Goal: Check status: Check status

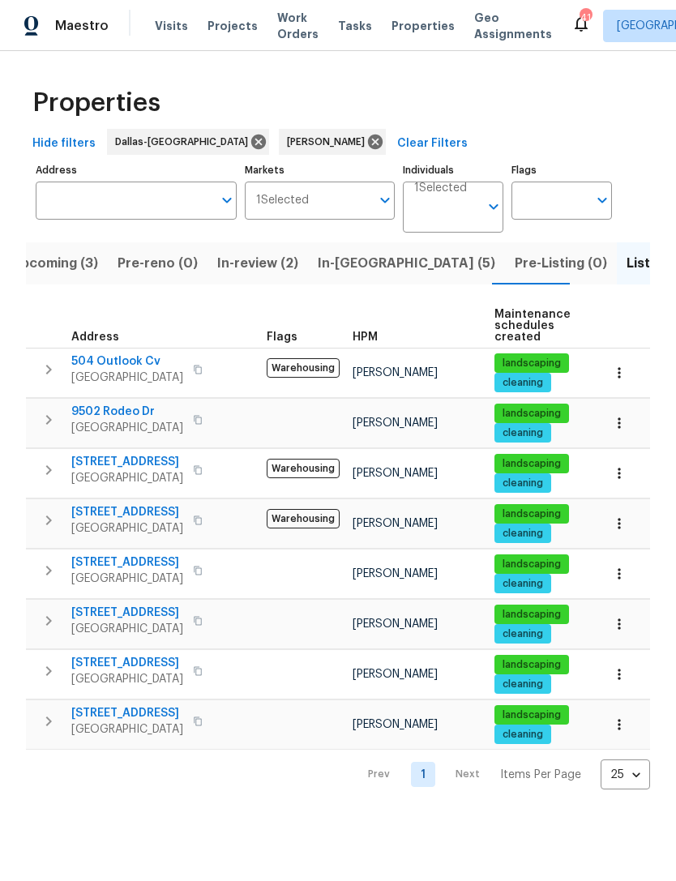
click at [96, 366] on span "504 Outlook Cv" at bounding box center [127, 361] width 112 height 16
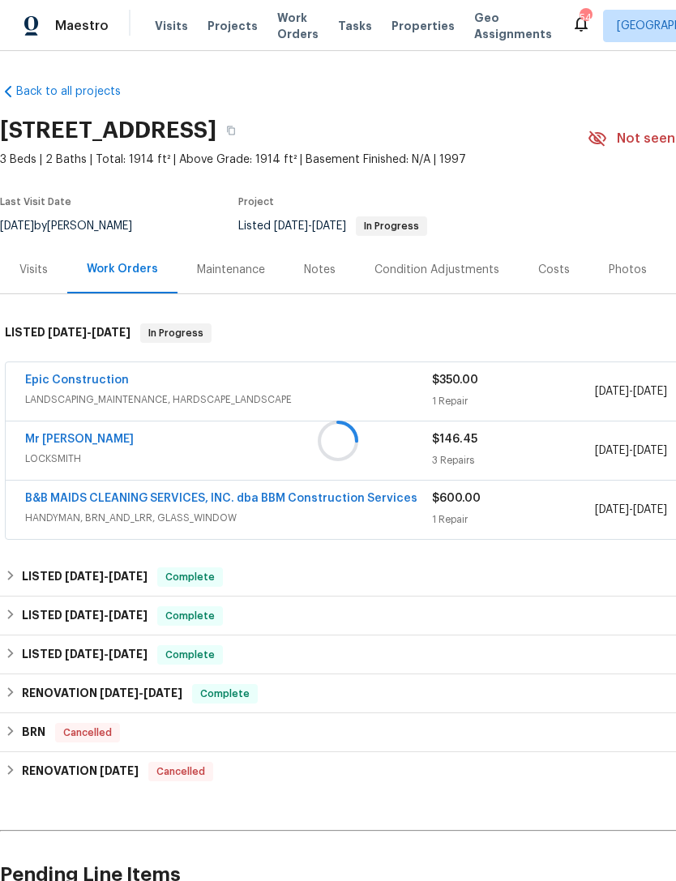
click at [58, 381] on div at bounding box center [338, 440] width 676 height 881
click at [39, 383] on div at bounding box center [338, 440] width 676 height 881
click at [60, 383] on link "Epic Construction" at bounding box center [77, 380] width 104 height 11
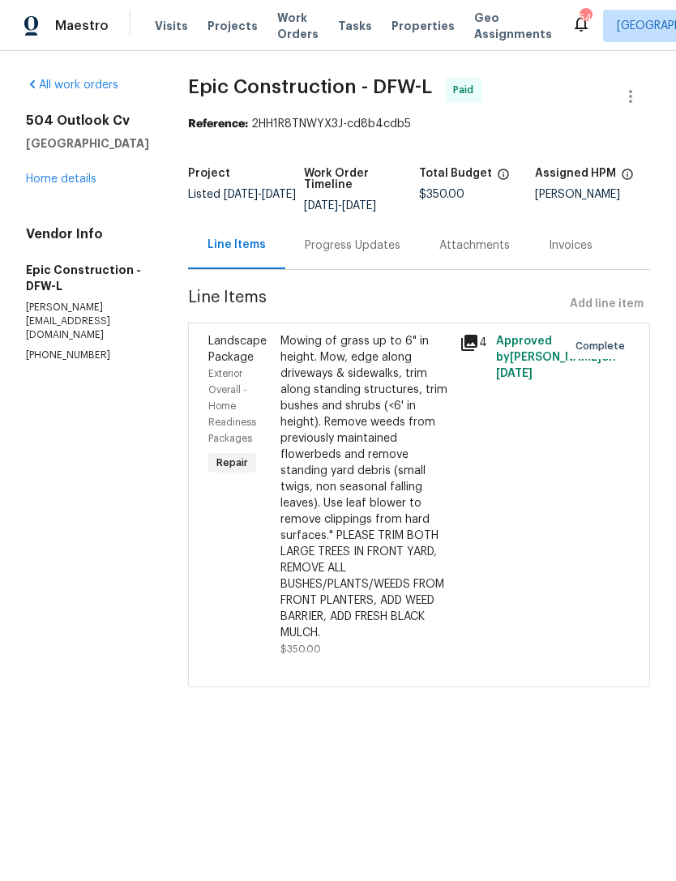
click at [387, 548] on div "Mowing of grass up to 6" in height. Mow, edge along driveways & sidewalks, trim…" at bounding box center [366, 487] width 170 height 308
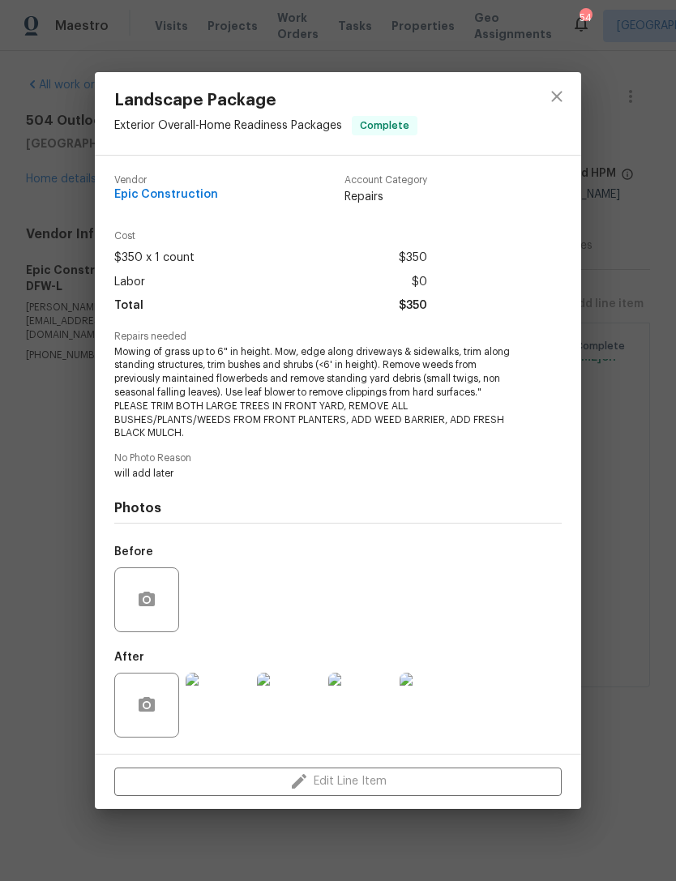
click at [232, 717] on img at bounding box center [218, 705] width 65 height 65
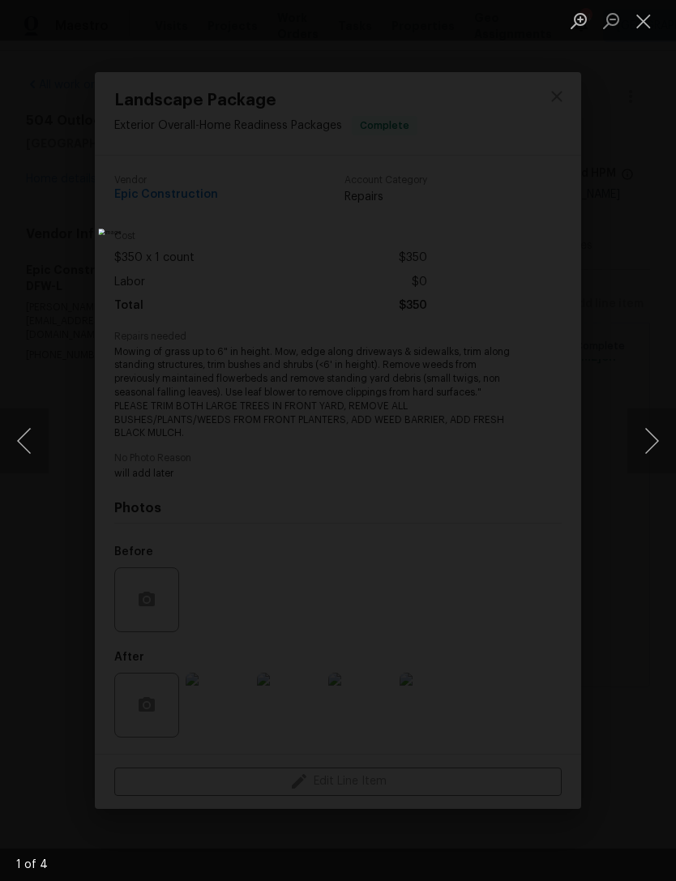
click at [637, 446] on button "Next image" at bounding box center [651, 441] width 49 height 65
click at [640, 447] on button "Next image" at bounding box center [651, 441] width 49 height 65
click at [640, 439] on button "Next image" at bounding box center [651, 441] width 49 height 65
click at [641, 439] on button "Next image" at bounding box center [651, 441] width 49 height 65
click at [640, 438] on button "Next image" at bounding box center [651, 441] width 49 height 65
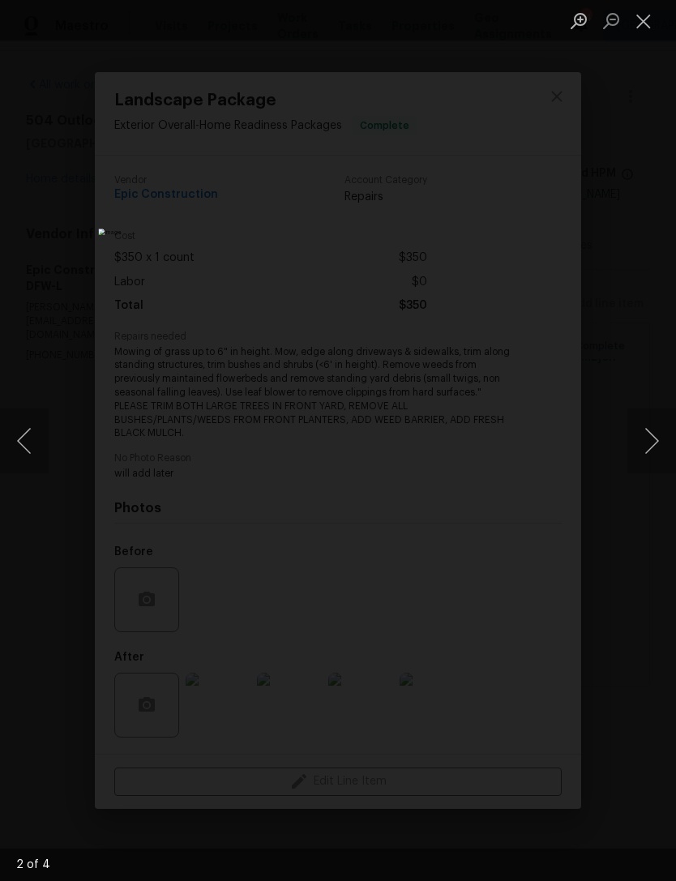
click at [649, 450] on button "Next image" at bounding box center [651, 441] width 49 height 65
click at [642, 452] on button "Next image" at bounding box center [651, 441] width 49 height 65
click at [645, 430] on button "Next image" at bounding box center [651, 441] width 49 height 65
